Goal: Information Seeking & Learning: Learn about a topic

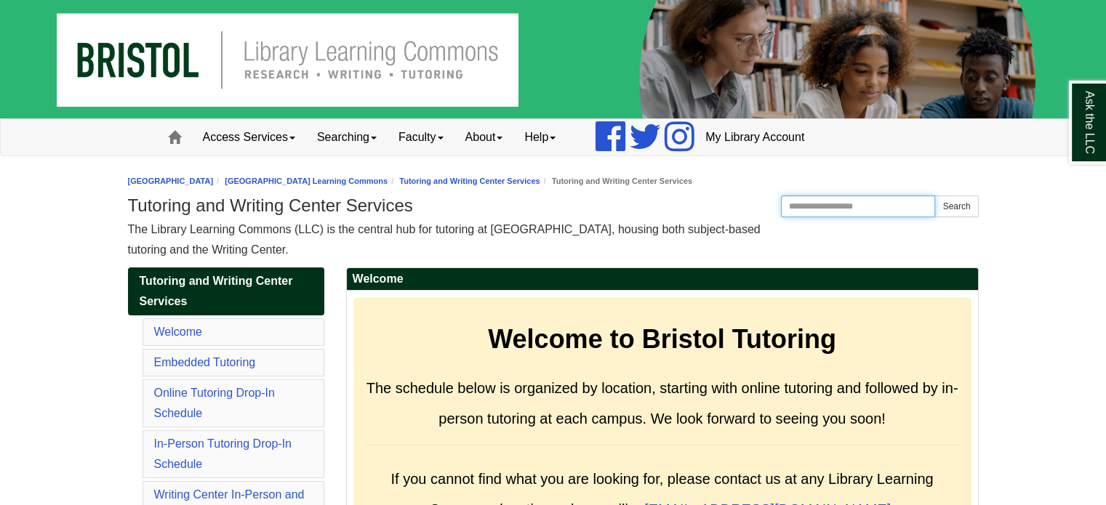
click at [820, 209] on input "Search the Website" at bounding box center [858, 207] width 155 height 22
type input "*"
type input "**********"
click at [934, 196] on button "Search" at bounding box center [956, 207] width 44 height 22
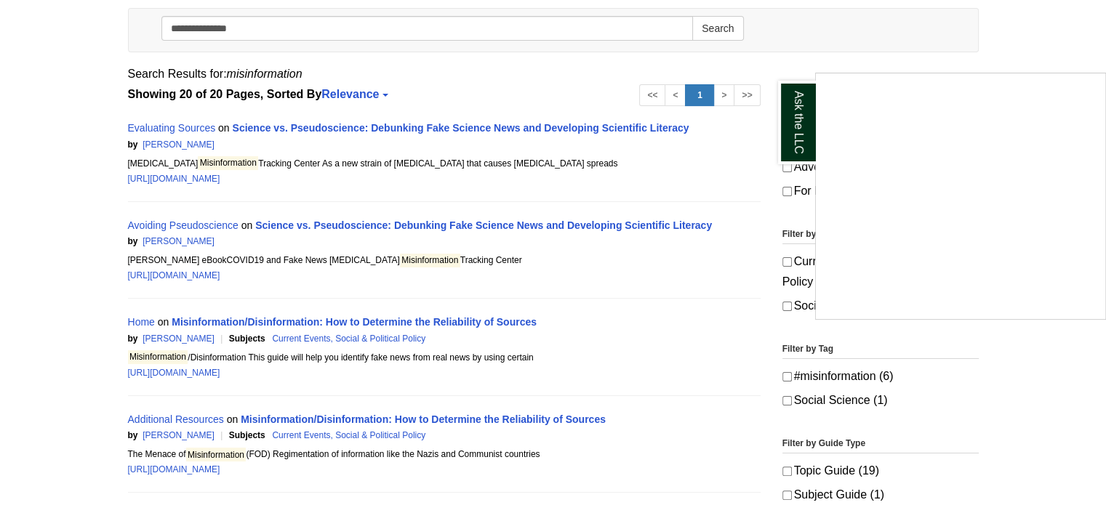
scroll to position [227, 0]
click at [462, 319] on div "Ask the LLC" at bounding box center [553, 252] width 1106 height 505
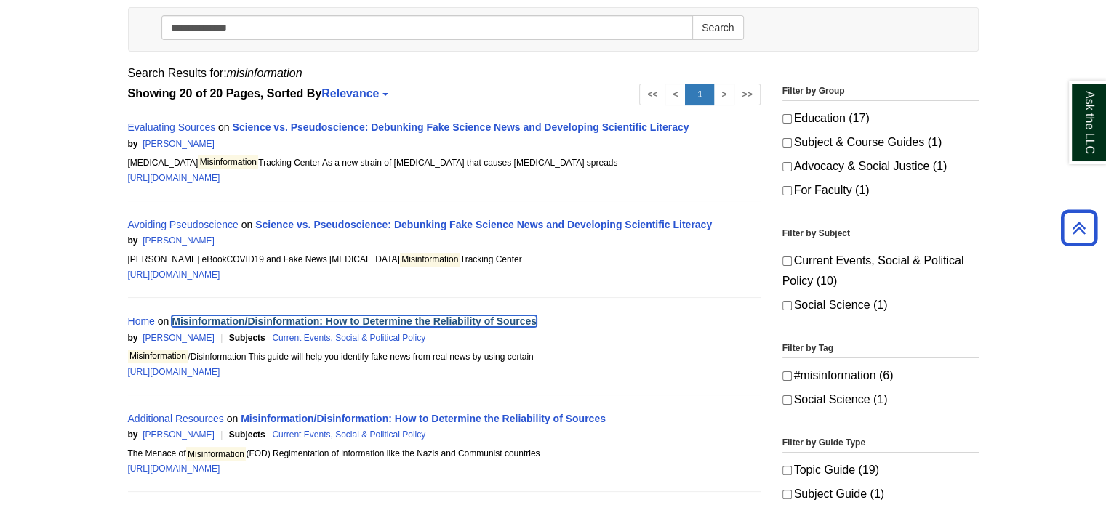
click at [462, 319] on link "Misinformation/Disinformation: How to Determine the Reliability of Sources" at bounding box center [354, 322] width 365 height 12
